Goal: Task Accomplishment & Management: Complete application form

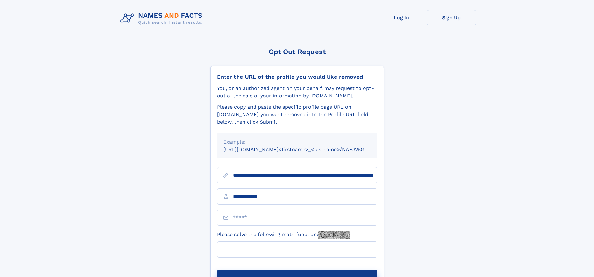
type input "**********"
type input "*"
click at [297, 270] on button "Submit Opt Out Request" at bounding box center [297, 280] width 160 height 20
